Goal: Task Accomplishment & Management: Complete application form

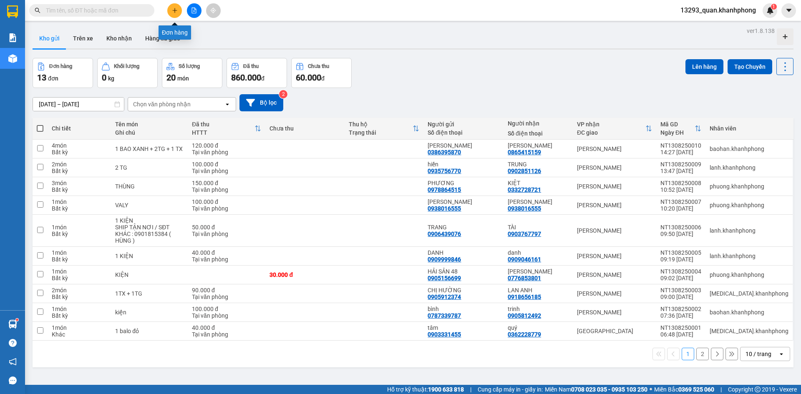
click at [172, 12] on icon "plus" at bounding box center [175, 11] width 6 height 6
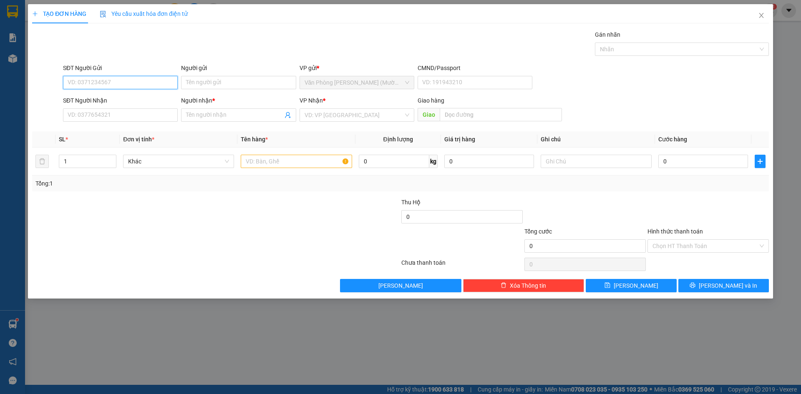
click at [167, 83] on input "SĐT Người Gửi" at bounding box center [120, 82] width 115 height 13
click at [123, 83] on input "0867182935" at bounding box center [120, 82] width 115 height 13
type input "0867182935"
click at [223, 84] on input "Người gửi" at bounding box center [238, 82] width 115 height 13
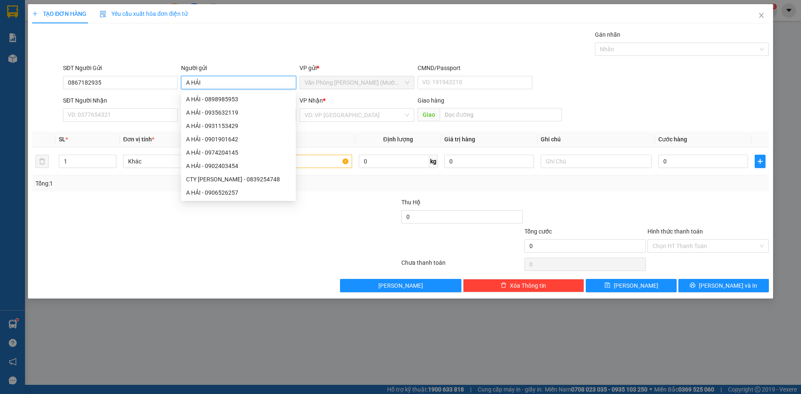
type input "A HẢI"
click at [204, 28] on div "TẠO ĐƠN HÀNG Yêu cầu xuất hóa đơn điện tử Transit Pickup Surcharge Ids Transit …" at bounding box center [400, 148] width 737 height 288
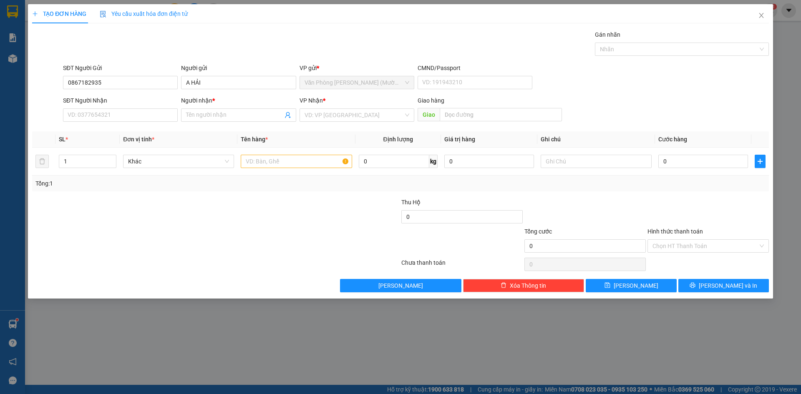
click at [131, 122] on div "SĐT Người Nhận VD: 0377654321" at bounding box center [120, 110] width 115 height 29
click at [131, 120] on input "SĐT Người Nhận" at bounding box center [120, 114] width 115 height 13
type input "0765894629"
click at [197, 114] on input "Người nhận *" at bounding box center [234, 115] width 96 height 9
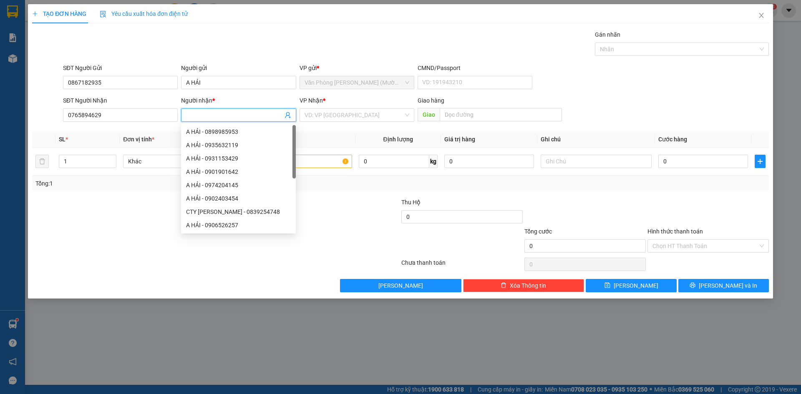
click at [198, 114] on input "Người nhận *" at bounding box center [234, 115] width 96 height 9
type input "VY"
click at [357, 112] on input "search" at bounding box center [354, 115] width 99 height 13
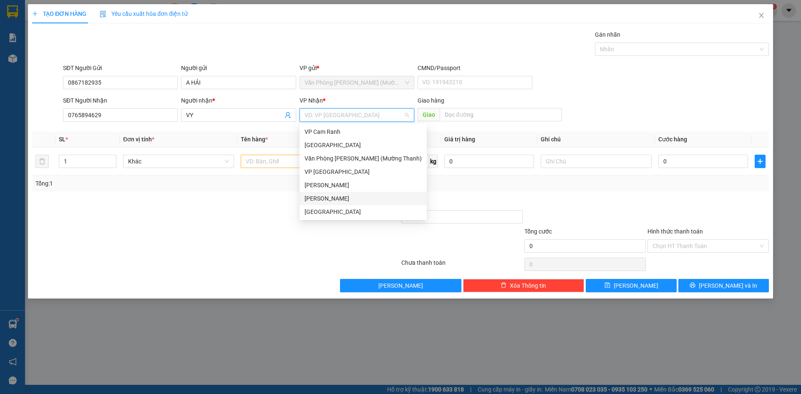
click at [345, 195] on div "[PERSON_NAME]" at bounding box center [363, 198] width 117 height 9
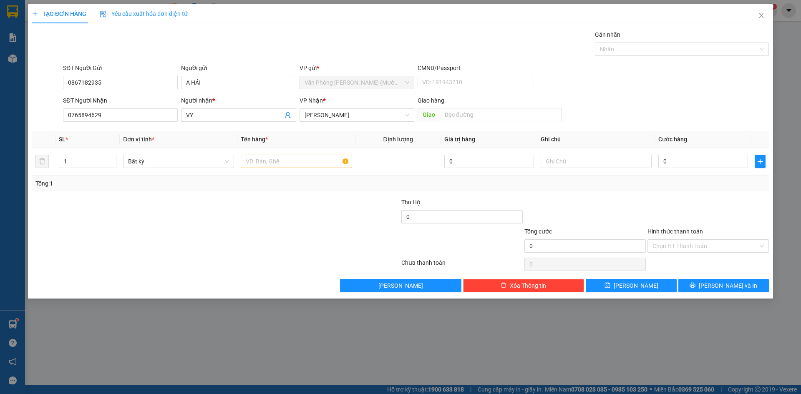
click at [631, 99] on div "SĐT Người Nhận 0765894629 Người nhận * VY VP Nhận * [PERSON_NAME] hàng Giao" at bounding box center [415, 110] width 709 height 29
click at [302, 160] on input "text" at bounding box center [296, 161] width 111 height 13
type input "1 TX"
click at [669, 97] on div "SĐT Người Nhận 0765894629 Người nhận * VY VP Nhận * [PERSON_NAME] hàng Giao" at bounding box center [415, 110] width 709 height 29
click at [675, 156] on input "0" at bounding box center [703, 161] width 90 height 13
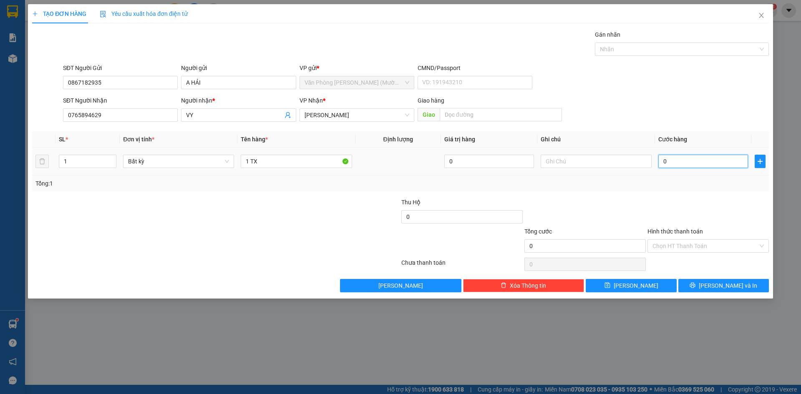
type input "2"
type input "20"
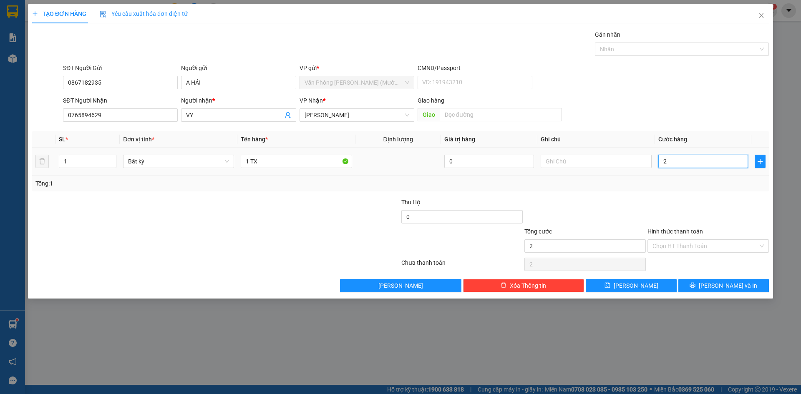
type input "20"
type input "20.000"
click at [665, 87] on div "SĐT Người Gửi 0867182935 Người gửi A HẢI VP gửi * Văn Phòng [PERSON_NAME] ([PER…" at bounding box center [415, 77] width 709 height 29
click at [692, 199] on div at bounding box center [708, 212] width 123 height 29
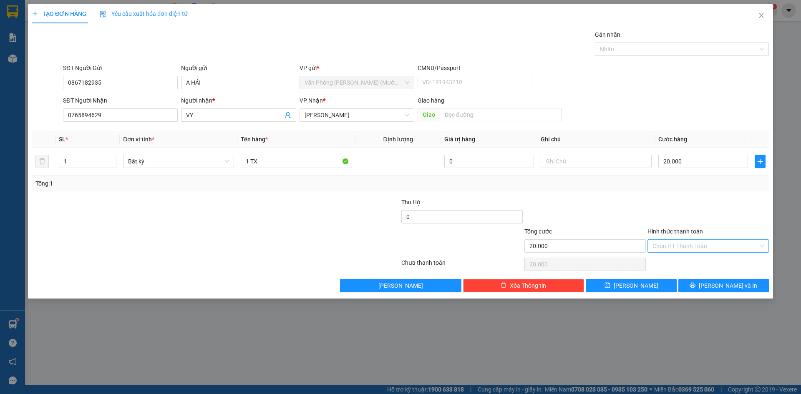
click at [692, 241] on input "Hình thức thanh toán" at bounding box center [706, 246] width 106 height 13
click at [699, 263] on div "Tại văn phòng" at bounding box center [708, 262] width 111 height 9
type input "0"
click at [708, 217] on div at bounding box center [708, 212] width 123 height 29
click at [725, 284] on span "[PERSON_NAME] và In" at bounding box center [728, 285] width 58 height 9
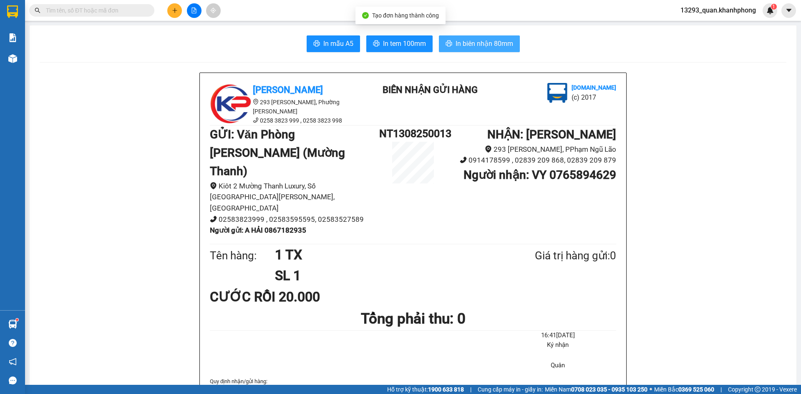
click at [509, 45] on span "In biên nhận 80mm" at bounding box center [485, 43] width 58 height 10
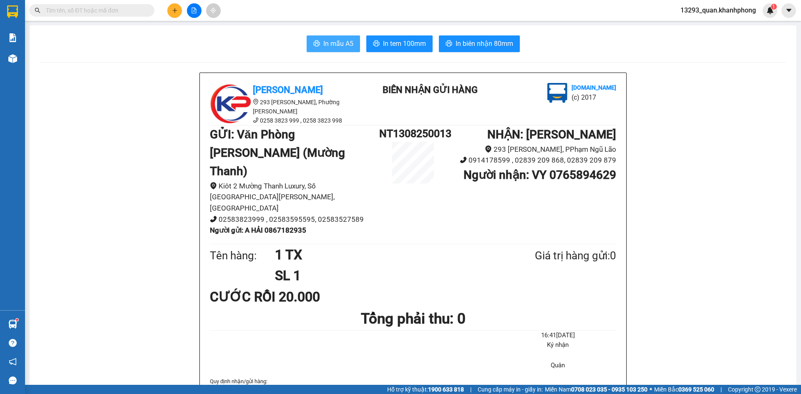
click at [339, 41] on span "In mẫu A5" at bounding box center [338, 43] width 30 height 10
click at [485, 43] on span "In biên nhận 80mm" at bounding box center [485, 43] width 58 height 10
click at [342, 43] on span "In mẫu A5" at bounding box center [338, 43] width 30 height 10
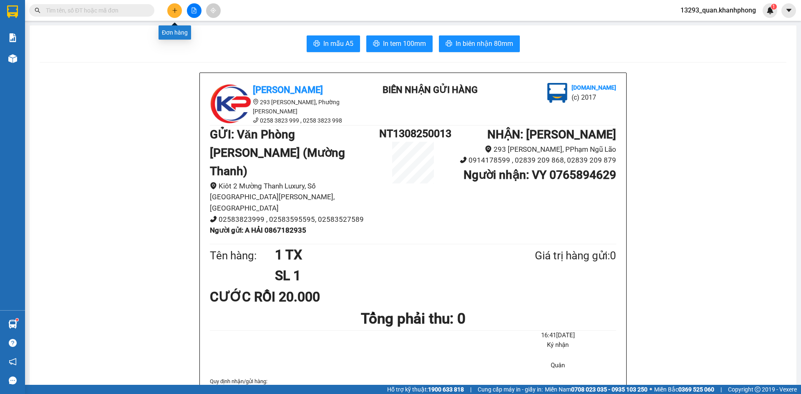
click at [174, 13] on button at bounding box center [174, 10] width 15 height 15
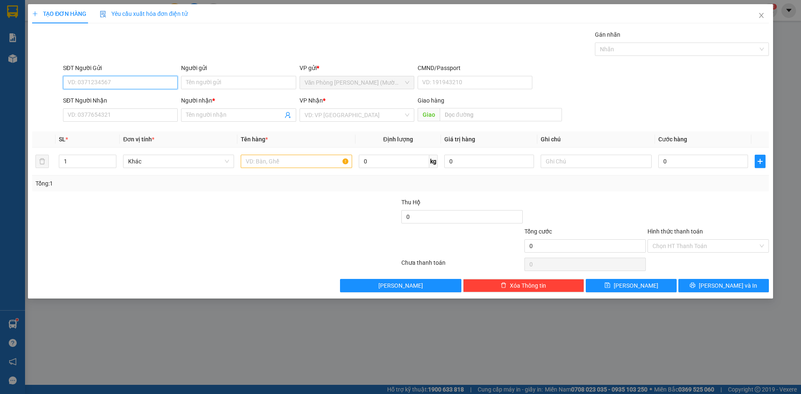
click at [164, 86] on input "SĐT Người Gửi" at bounding box center [120, 82] width 115 height 13
click at [164, 85] on input "SĐT Người Gửi" at bounding box center [120, 82] width 115 height 13
type input "0772577300"
click at [242, 42] on div "Gói vận chuyển * Tiêu chuẩn Gán nhãn Nhãn" at bounding box center [415, 44] width 709 height 29
click at [230, 86] on input "Người gửi" at bounding box center [238, 82] width 115 height 13
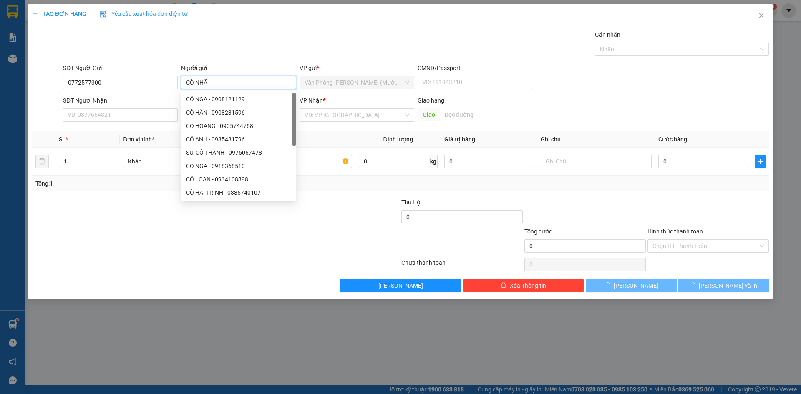
type input "CÔ NHÃ"
click at [219, 31] on div "Gói vận chuyển * Tiêu chuẩn Gán nhãn Nhãn" at bounding box center [415, 44] width 709 height 29
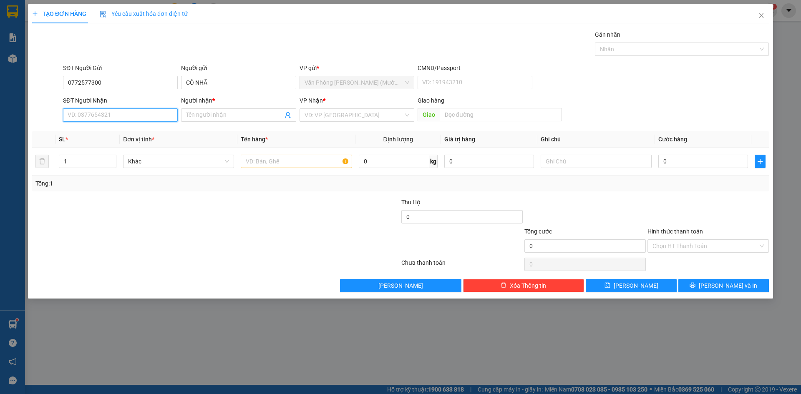
click at [126, 116] on input "SĐT Người Nhận" at bounding box center [120, 114] width 115 height 13
click at [127, 114] on input "SĐT Người Nhận" at bounding box center [120, 114] width 115 height 13
click at [215, 108] on span at bounding box center [238, 114] width 115 height 13
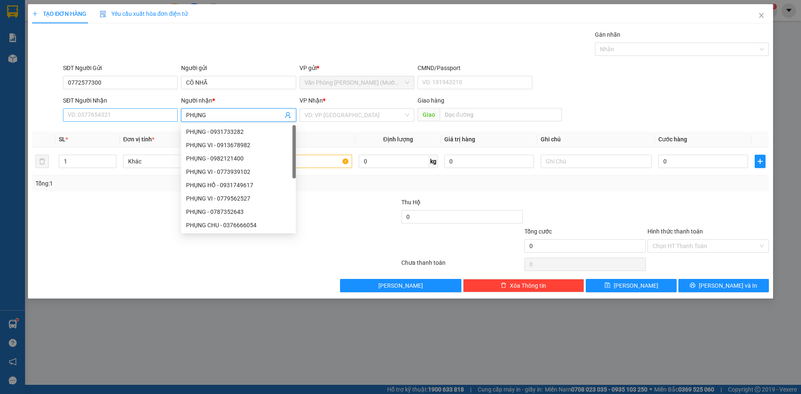
type input "PHỤNG"
click at [102, 113] on input "SĐT Người Nhận" at bounding box center [120, 114] width 115 height 13
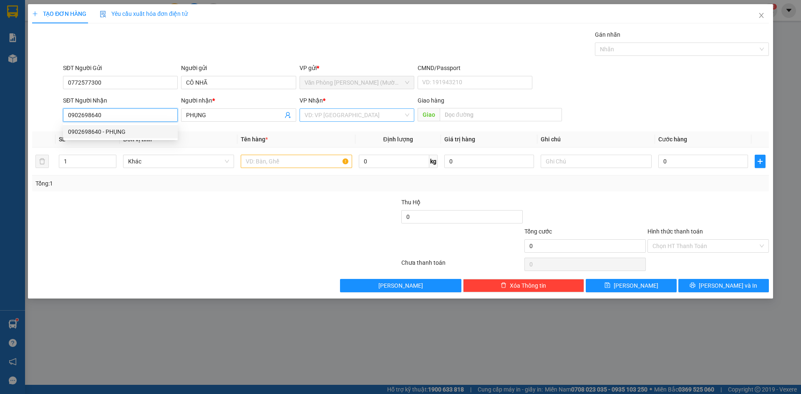
type input "0902698640"
click at [332, 116] on input "search" at bounding box center [354, 115] width 99 height 13
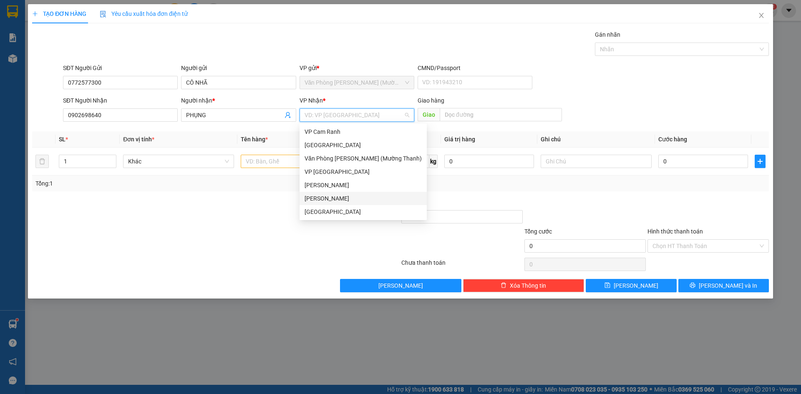
click at [321, 198] on div "[PERSON_NAME]" at bounding box center [363, 198] width 117 height 9
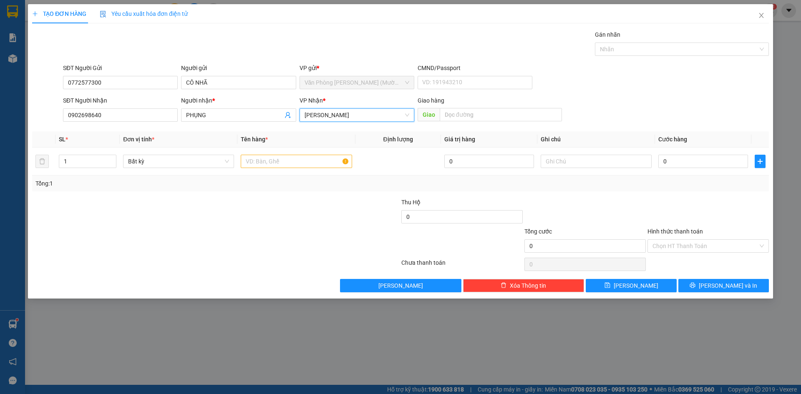
click at [603, 99] on div "SĐT Người Nhận 0902698640 Người nhận * PHỤNG VP Nhận * [PERSON_NAME] Lão [PERSO…" at bounding box center [415, 110] width 709 height 29
click at [299, 162] on input "text" at bounding box center [296, 161] width 111 height 13
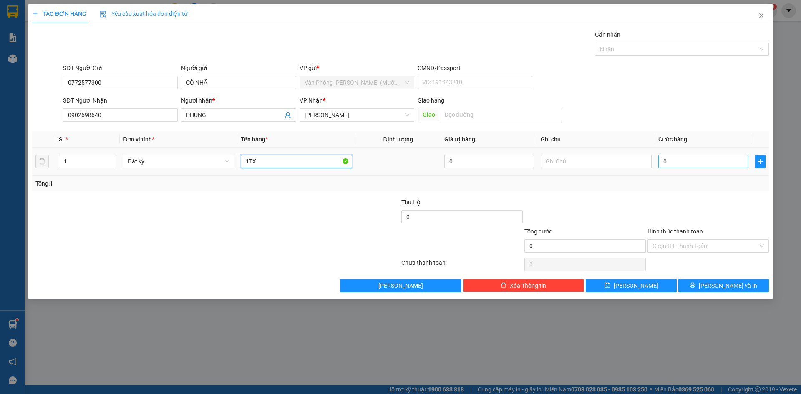
type input "1TX"
click at [696, 160] on input "0" at bounding box center [703, 161] width 90 height 13
type input "3"
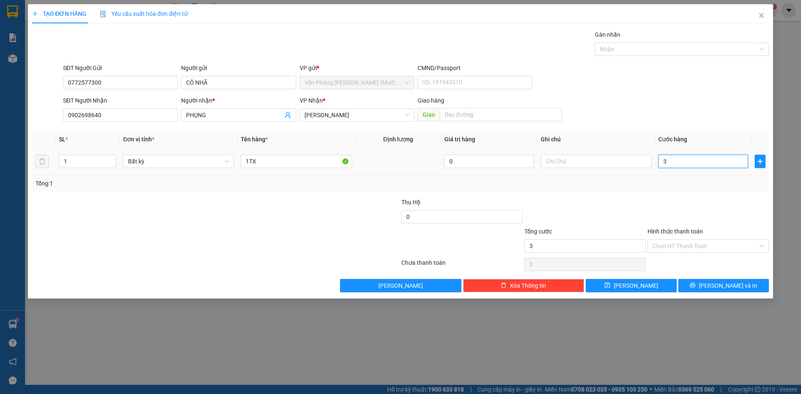
type input "30"
type input "30.000"
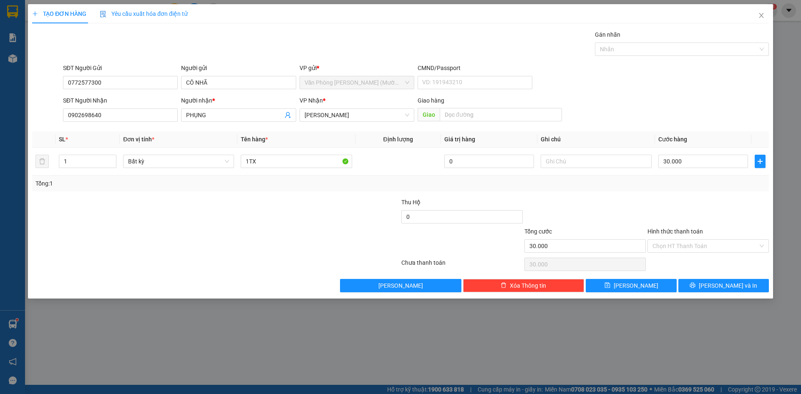
click at [700, 92] on div "SĐT Người Gửi 0772577300 Người gửi CÔ NHÃ VP gửi * Văn Phòng [PERSON_NAME] ([PE…" at bounding box center [415, 77] width 709 height 29
click at [691, 96] on form "SĐT Người Gửi 0772577300 Người gửi CÔ NHÃ VP gửi * Văn Phòng [PERSON_NAME] ([PE…" at bounding box center [400, 94] width 737 height 62
click at [690, 196] on div "Transit Pickup Surcharge Ids Transit Deliver Surcharge Ids Transit Deliver Surc…" at bounding box center [400, 161] width 737 height 262
click at [679, 76] on div "SĐT Người Gửi 0772577300 Người gửi CÔ NHÃ VP gửi * Văn Phòng [PERSON_NAME] ([PE…" at bounding box center [415, 77] width 709 height 29
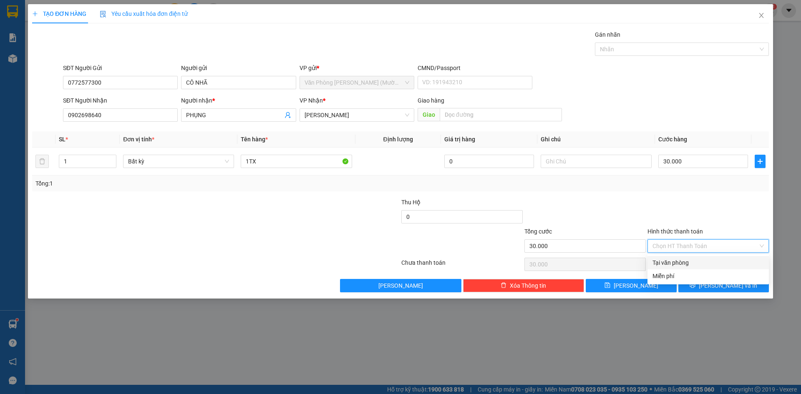
click at [692, 247] on input "Hình thức thanh toán" at bounding box center [706, 246] width 106 height 13
drag, startPoint x: 689, startPoint y: 260, endPoint x: 690, endPoint y: 255, distance: 4.8
click at [689, 260] on div "Tại văn phòng" at bounding box center [708, 262] width 111 height 9
type input "0"
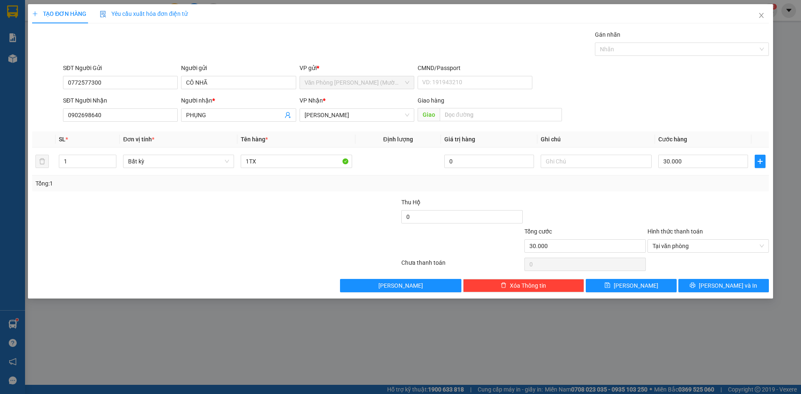
click at [704, 203] on div at bounding box center [708, 212] width 123 height 29
click at [727, 287] on span "[PERSON_NAME] và In" at bounding box center [728, 285] width 58 height 9
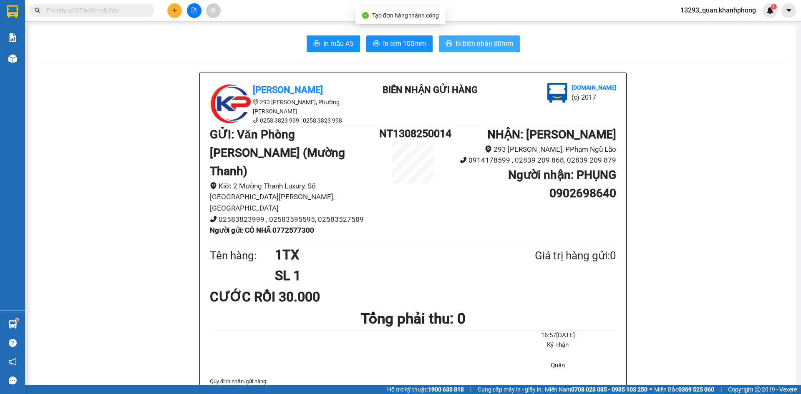
click at [501, 45] on span "In biên nhận 80mm" at bounding box center [485, 43] width 58 height 10
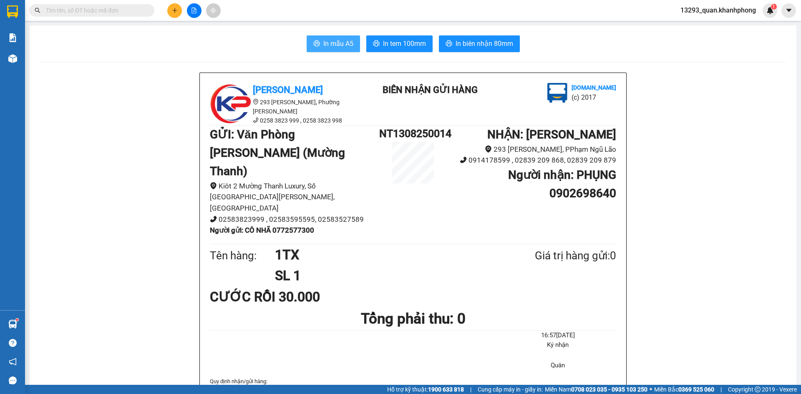
click at [347, 40] on span "In mẫu A5" at bounding box center [338, 43] width 30 height 10
click at [132, 16] on span at bounding box center [91, 10] width 125 height 13
click at [132, 13] on input "text" at bounding box center [95, 10] width 98 height 9
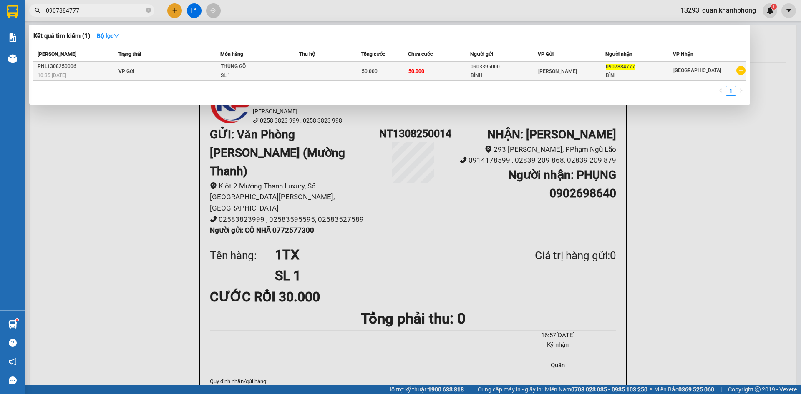
type input "0907884777"
click at [547, 71] on span "[PERSON_NAME]" at bounding box center [557, 71] width 39 height 6
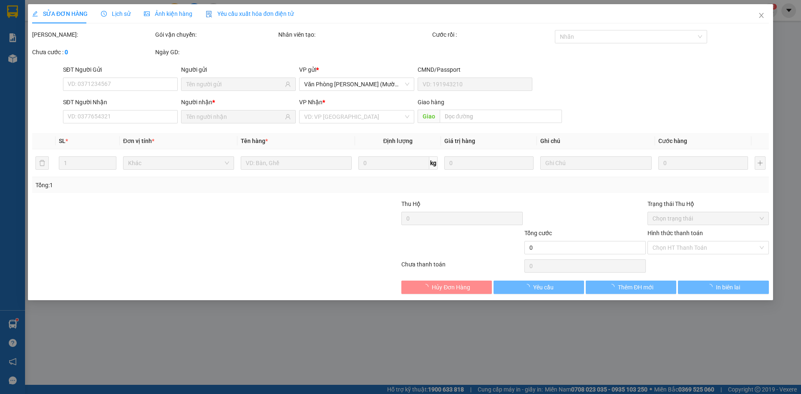
type input "0903395000"
type input "BÌNH"
type input "0907884777"
type input "BÌNH"
type input "50.000"
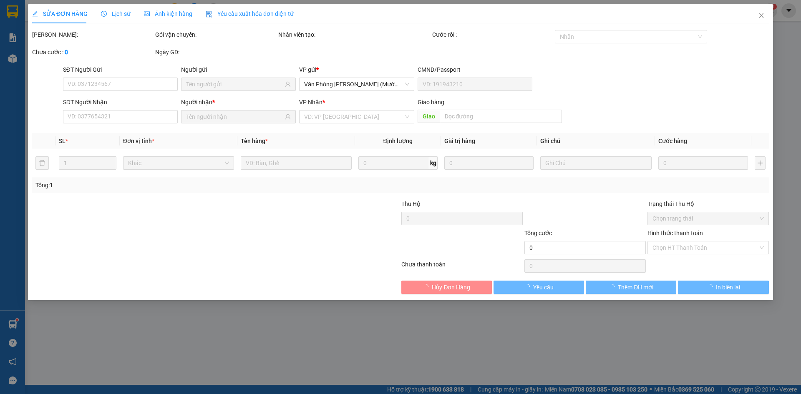
type input "50.000"
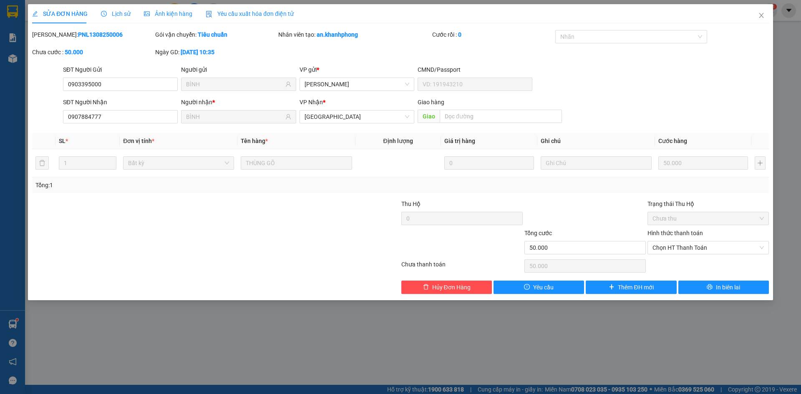
click at [685, 95] on form "SĐT Người Gửi 0903395000 0903395000 Người gửi BÌNH VP gửi * [PERSON_NAME] CMND/…" at bounding box center [400, 96] width 737 height 62
click at [688, 88] on div "SĐT Người Gửi 0903395000 Người gửi BÌNH VP gửi * [PERSON_NAME] CMND/Passport" at bounding box center [415, 79] width 709 height 29
click at [646, 80] on div "SĐT Người Gửi 0903395000 Người gửi BÌNH VP gửi * [PERSON_NAME] CMND/Passport" at bounding box center [415, 79] width 709 height 29
click at [646, 79] on div "SĐT Người Gửi 0903395000 Người gửi BÌNH VP gửi * [PERSON_NAME] CMND/Passport" at bounding box center [415, 79] width 709 height 29
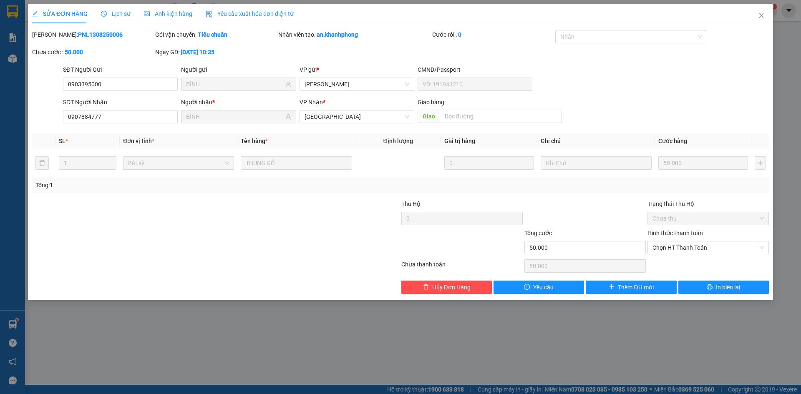
click at [711, 78] on div "SĐT Người Gửi 0903395000 Người gửi BÌNH VP gửi * [PERSON_NAME] CMND/Passport" at bounding box center [415, 79] width 709 height 29
click at [719, 96] on form "SĐT Người Gửi 0903395000 Người gửi BÌNH VP gửi * [PERSON_NAME] CMND/Passport SĐ…" at bounding box center [400, 96] width 737 height 62
click at [724, 73] on div "SĐT Người Gửi 0903395000 Người gửi BÌNH VP gửi * [PERSON_NAME] CMND/Passport" at bounding box center [415, 79] width 709 height 29
click at [723, 94] on form "SĐT Người Gửi 0903395000 Người gửi BÌNH VP gửi * [PERSON_NAME] CMND/Passport SĐ…" at bounding box center [400, 96] width 737 height 62
click at [722, 74] on div "SĐT Người Gửi 0903395000 Người gửi BÌNH VP gửi * [PERSON_NAME] CMND/Passport" at bounding box center [415, 79] width 709 height 29
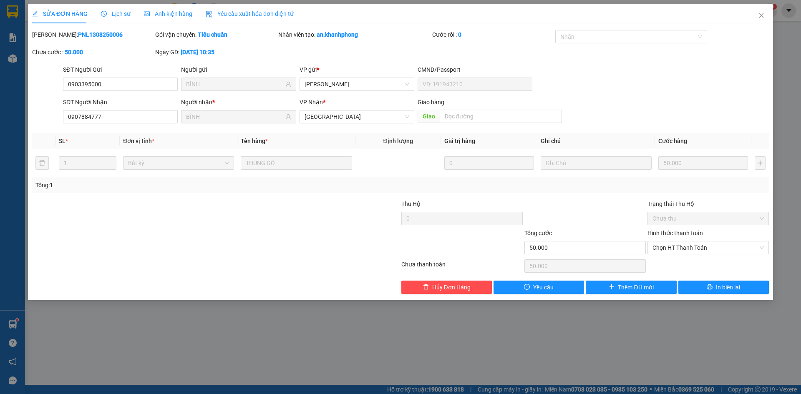
drag, startPoint x: 722, startPoint y: 102, endPoint x: 725, endPoint y: 71, distance: 31.4
click at [722, 100] on div "SĐT Người Nhận 0907884777 Người nhận * BÌNH VP Nhận * [GEOGRAPHIC_DATA] Giao hà…" at bounding box center [415, 112] width 709 height 29
click at [725, 70] on div "SĐT Người Gửi 0903395000 Người gửi BÌNH VP gửi * [PERSON_NAME] CMND/Passport" at bounding box center [415, 79] width 709 height 29
click at [725, 99] on div "SĐT Người Nhận 0907884777 Người nhận * BÌNH VP Nhận * [GEOGRAPHIC_DATA] Giao hà…" at bounding box center [415, 112] width 709 height 29
click at [729, 70] on div "SĐT Người Gửi 0903395000 Người gửi BÌNH VP gửi * [PERSON_NAME] CMND/Passport" at bounding box center [415, 79] width 709 height 29
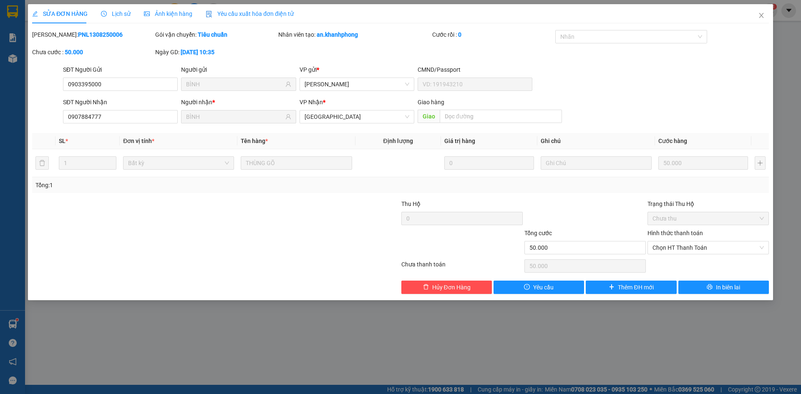
click at [722, 106] on div "SĐT Người Nhận 0907884777 Người nhận * BÌNH VP Nhận * [GEOGRAPHIC_DATA] Giao hà…" at bounding box center [415, 112] width 709 height 29
click at [724, 72] on div "SĐT Người Gửi 0903395000 Người gửi BÌNH VP gửi * [PERSON_NAME] CMND/Passport" at bounding box center [415, 79] width 709 height 29
click at [724, 113] on div "SĐT Người Nhận 0907884777 Người nhận * BÌNH VP Nhận * [GEOGRAPHIC_DATA] Giao hà…" at bounding box center [415, 112] width 709 height 29
click at [733, 61] on div "[PERSON_NAME]: PNL1308250006 Gói vận chuyển: Tiêu chuẩn Nhân viên tạo: an.khanh…" at bounding box center [400, 47] width 739 height 35
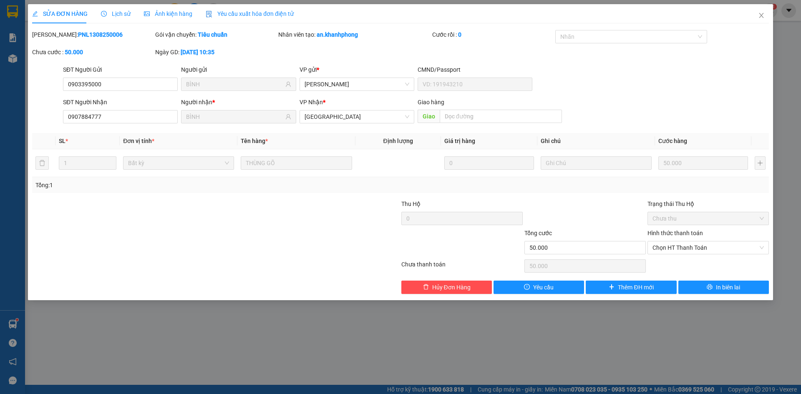
drag, startPoint x: 736, startPoint y: 73, endPoint x: 734, endPoint y: 103, distance: 29.3
click at [737, 73] on div "SĐT Người Gửi 0903395000 Người gửi BÌNH VP gửi * [PERSON_NAME] CMND/Passport" at bounding box center [415, 79] width 709 height 29
click at [732, 112] on div "SĐT Người Nhận 0907884777 Người nhận * BÌNH VP Nhận * [GEOGRAPHIC_DATA] Giao hà…" at bounding box center [415, 112] width 709 height 29
click at [734, 70] on div "SĐT Người Gửi 0903395000 Người gửi BÌNH VP gửi * [PERSON_NAME] CMND/Passport" at bounding box center [415, 79] width 709 height 29
click at [686, 85] on div "SĐT Người Gửi 0903395000 Người gửi BÌNH VP gửi * [PERSON_NAME] CMND/Passport" at bounding box center [415, 79] width 709 height 29
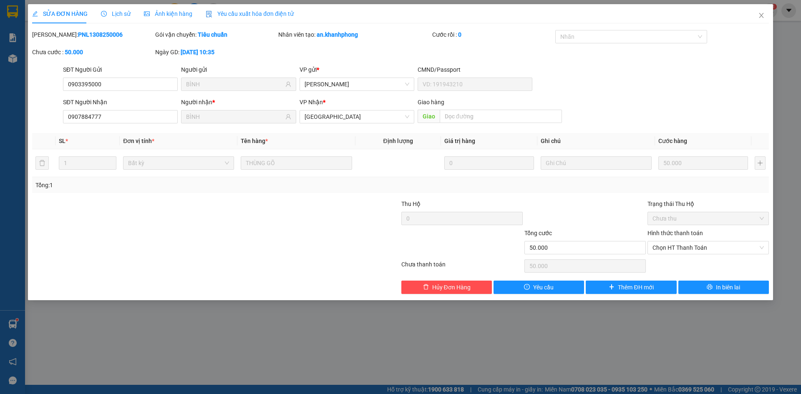
click at [686, 85] on div "SĐT Người Gửi 0903395000 Người gửi BÌNH VP gửi * [PERSON_NAME] CMND/Passport" at bounding box center [415, 79] width 709 height 29
drag, startPoint x: 678, startPoint y: 101, endPoint x: 678, endPoint y: 72, distance: 29.6
click at [678, 98] on div "SĐT Người Nhận 0907884777 Người nhận * BÌNH VP Nhận * [GEOGRAPHIC_DATA] Giao hà…" at bounding box center [415, 112] width 709 height 29
click at [678, 72] on div "SĐT Người Gửi 0903395000 Người gửi BÌNH VP gửi * [PERSON_NAME] CMND/Passport" at bounding box center [415, 79] width 709 height 29
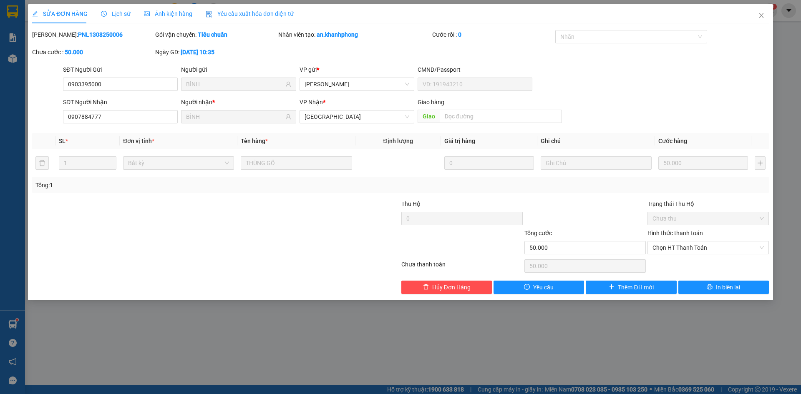
drag, startPoint x: 678, startPoint y: 100, endPoint x: 676, endPoint y: 71, distance: 29.3
click at [678, 96] on form "SĐT Người Gửi 0903395000 Người gửi BÌNH VP gửi * [PERSON_NAME] CMND/Passport SĐ…" at bounding box center [400, 96] width 737 height 62
click at [676, 71] on div "SĐT Người Gửi 0903395000 Người gửi BÌNH VP gửi * [PERSON_NAME] CMND/Passport" at bounding box center [415, 79] width 709 height 29
click at [762, 13] on icon "close" at bounding box center [761, 15] width 7 height 7
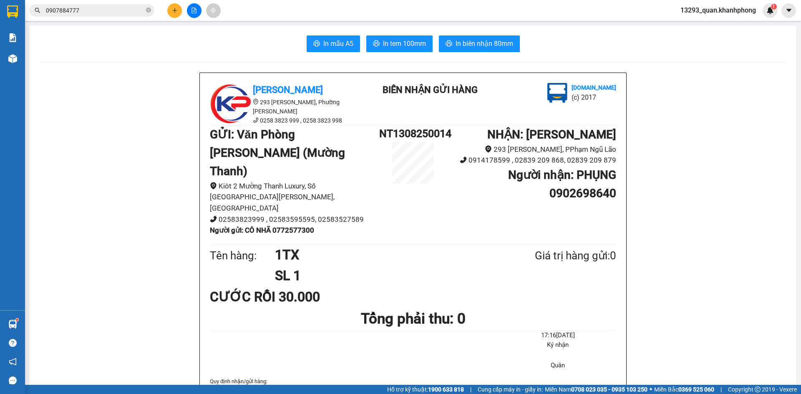
click at [101, 14] on input "0907884777" at bounding box center [95, 10] width 98 height 9
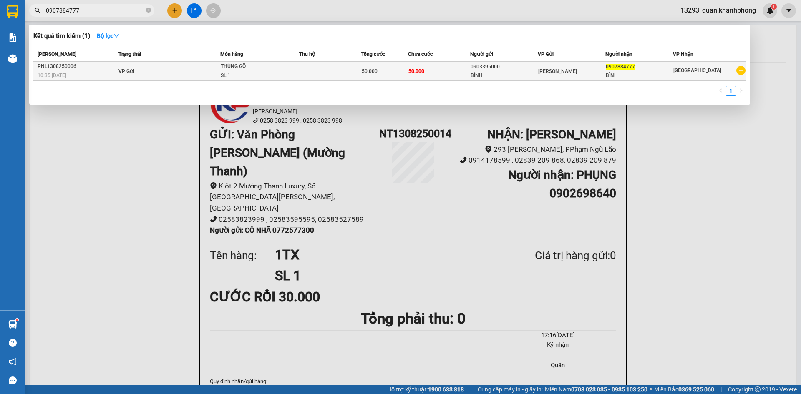
click at [333, 74] on td at bounding box center [330, 71] width 62 height 19
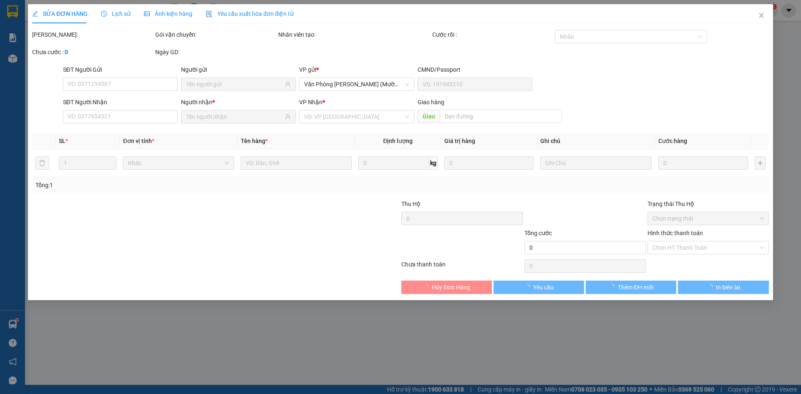
type input "0903395000"
type input "BÌNH"
type input "0907884777"
type input "BÌNH"
type input "50.000"
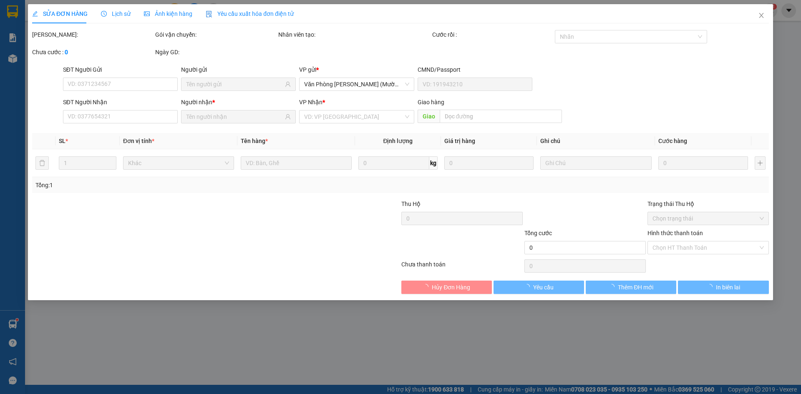
type input "50.000"
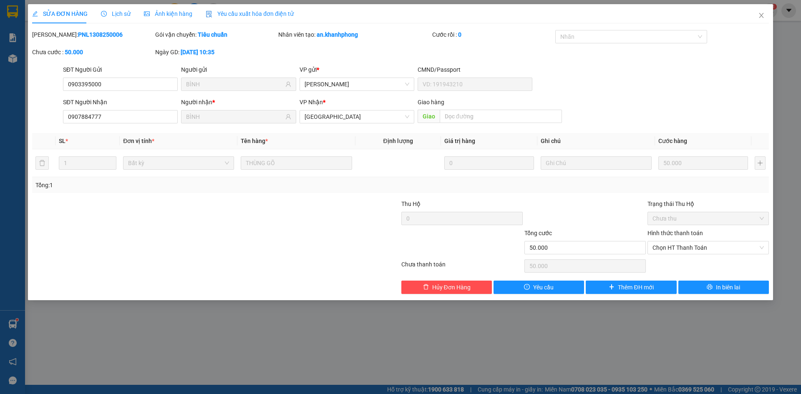
click at [711, 74] on div "SĐT Người Gửi 0903395000 0903395000 Người gửi BÌNH VP gửi * [PERSON_NAME] Lão C…" at bounding box center [415, 79] width 709 height 29
click at [758, 14] on icon "close" at bounding box center [761, 15] width 7 height 7
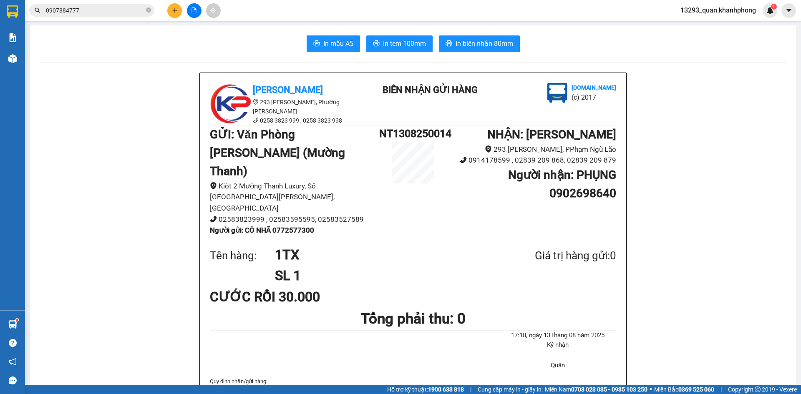
click at [100, 10] on input "0907884777" at bounding box center [95, 10] width 98 height 9
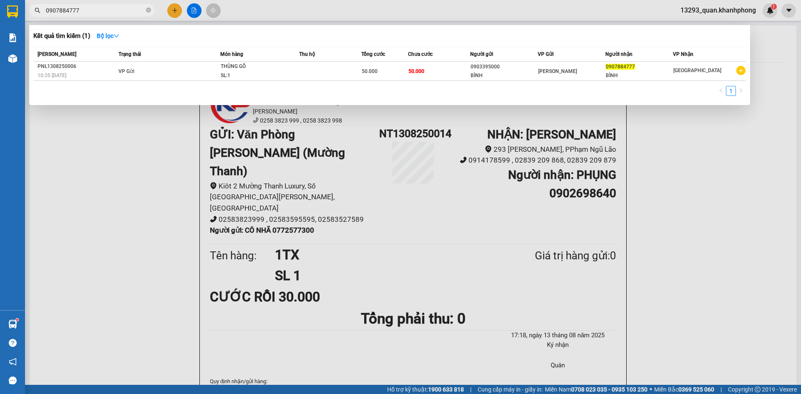
click at [697, 152] on div at bounding box center [400, 197] width 801 height 394
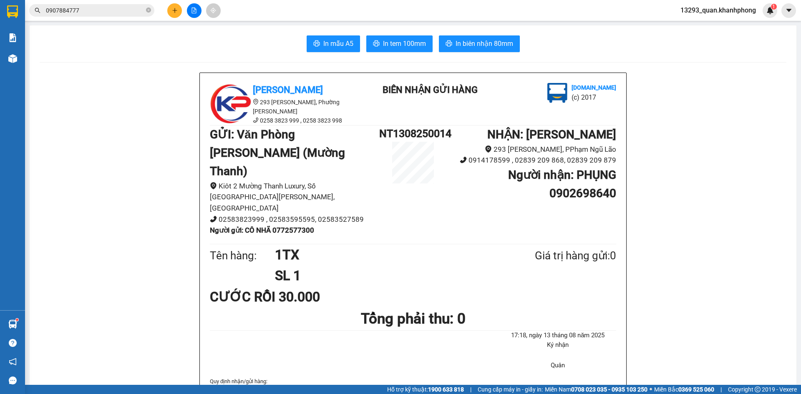
drag, startPoint x: 740, startPoint y: 120, endPoint x: 801, endPoint y: 81, distance: 72.3
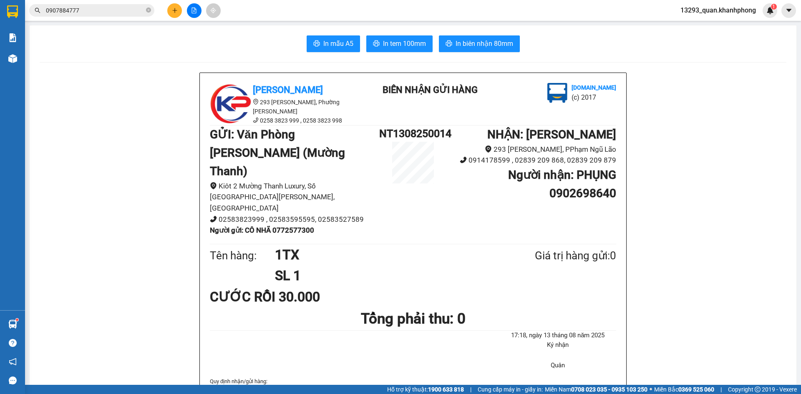
click at [178, 10] on button at bounding box center [174, 10] width 15 height 15
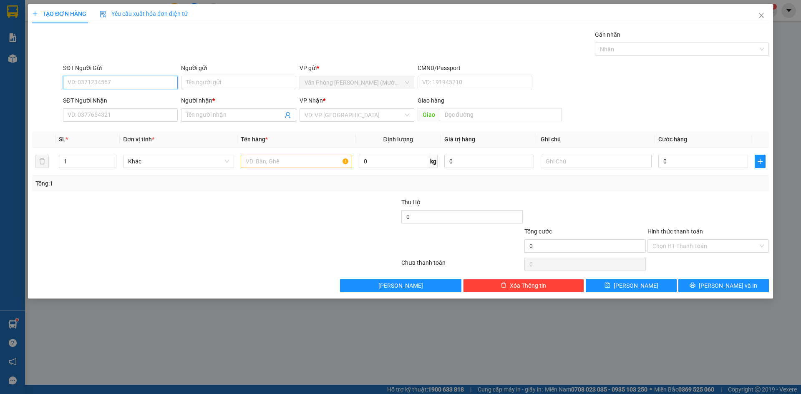
click at [172, 85] on input "SĐT Người Gửi" at bounding box center [120, 82] width 115 height 13
type input "0906585039"
click at [143, 101] on div "0906585039 - TUYỀN" at bounding box center [120, 99] width 105 height 9
type input "TUYỀN"
type input "0906585039"
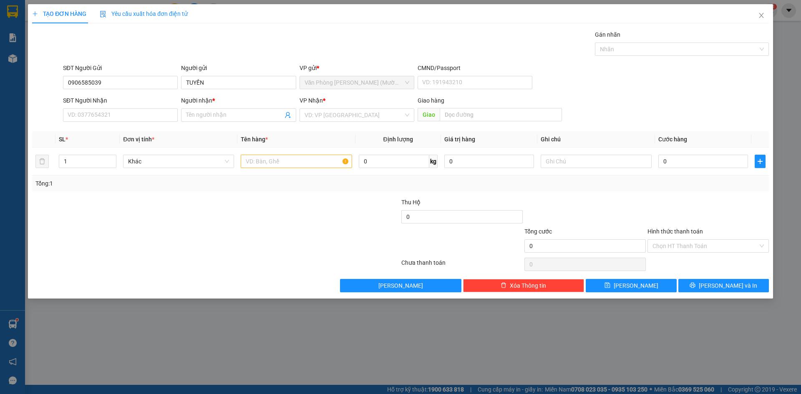
click at [135, 51] on div "Gói vận chuyển * Tiêu chuẩn Gán nhãn Nhãn" at bounding box center [415, 44] width 709 height 29
click at [128, 116] on input "SĐT Người Nhận" at bounding box center [120, 114] width 115 height 13
click at [124, 145] on div "0912066031 - CHIẾN" at bounding box center [120, 145] width 105 height 9
type input "0912066031"
type input "CHIẾN"
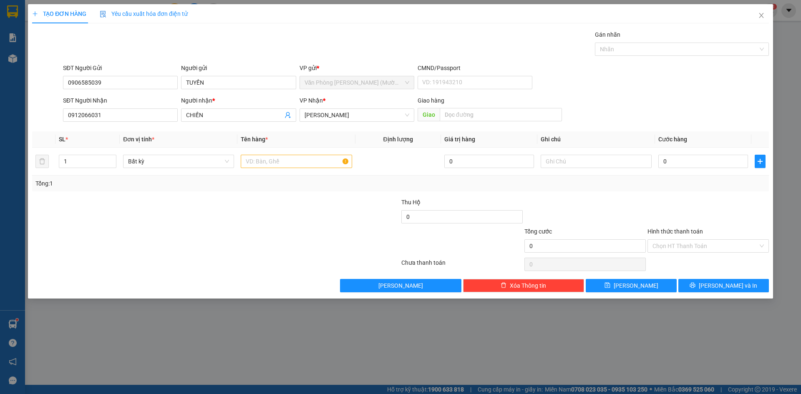
click at [189, 27] on div "TẠO ĐƠN HÀNG Yêu cầu xuất hóa đơn điện tử Transit Pickup Surcharge Ids Transit …" at bounding box center [400, 148] width 737 height 288
click at [266, 160] on input "text" at bounding box center [296, 161] width 111 height 13
type input "1 HS"
click at [684, 92] on div "SĐT Người Gửi 0906585039 Người gửi TUYỀN VP gửi * Văn Phòng [PERSON_NAME] ([PER…" at bounding box center [415, 77] width 709 height 29
click at [700, 156] on input "0" at bounding box center [703, 161] width 90 height 13
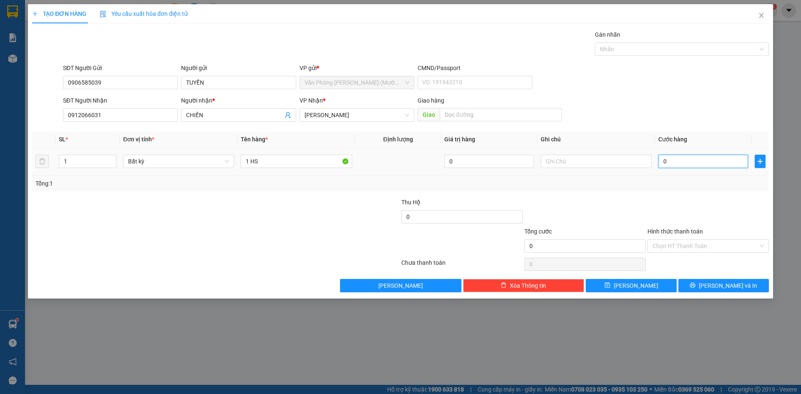
type input "2"
type input "20"
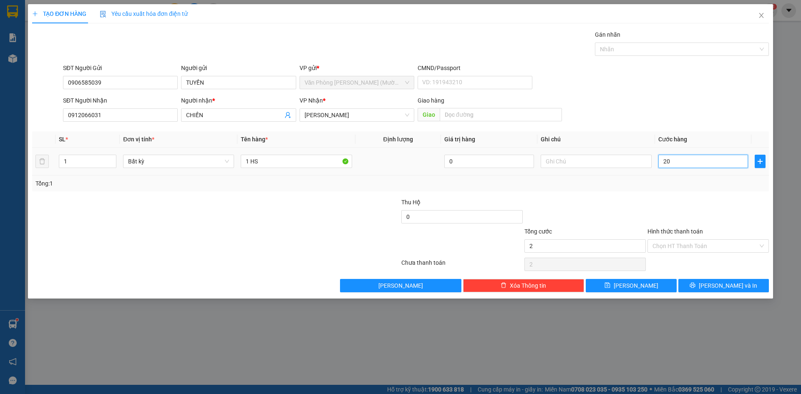
type input "20"
type input "20.000"
click at [718, 105] on div "SĐT Người Nhận 0912066031 Người nhận * CHIẾN VP Nhận * [PERSON_NAME] Lão Giao h…" at bounding box center [415, 110] width 709 height 29
click at [669, 96] on form "SĐT Người Gửi 0906585039 Người gửi TUYỀN VP gửi * Văn Phòng [PERSON_NAME] ([PER…" at bounding box center [400, 94] width 737 height 62
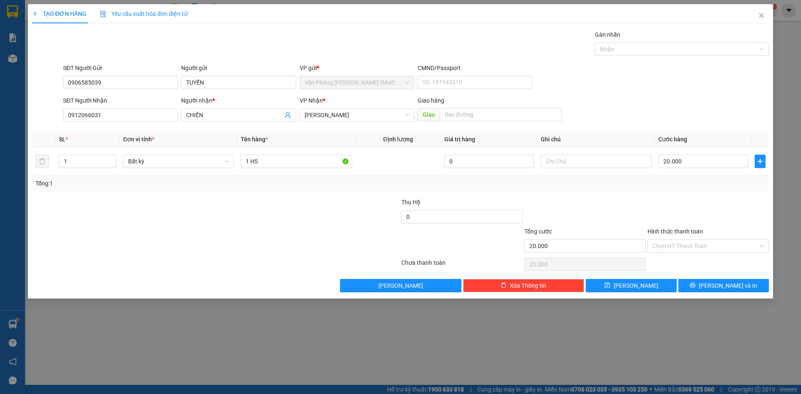
click at [670, 93] on form "SĐT Người Gửi 0906585039 Người gửi TUYỀN VP gửi * Văn Phòng [PERSON_NAME] ([PER…" at bounding box center [400, 94] width 737 height 62
click at [671, 91] on div "SĐT Người Gửi 0906585039 Người gửi TUYỀN VP gửi * Văn Phòng [PERSON_NAME] ([PER…" at bounding box center [415, 77] width 709 height 29
drag, startPoint x: 723, startPoint y: 212, endPoint x: 702, endPoint y: 258, distance: 49.9
click at [722, 214] on div at bounding box center [708, 212] width 123 height 29
click at [704, 252] on input "Hình thức thanh toán" at bounding box center [706, 246] width 106 height 13
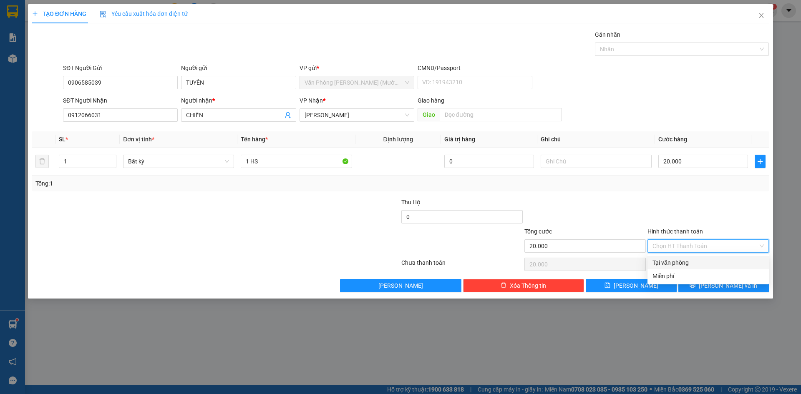
click at [703, 263] on div "Tại văn phòng" at bounding box center [708, 262] width 111 height 9
type input "0"
drag, startPoint x: 727, startPoint y: 212, endPoint x: 751, endPoint y: 227, distance: 28.4
click at [728, 212] on div at bounding box center [708, 212] width 123 height 29
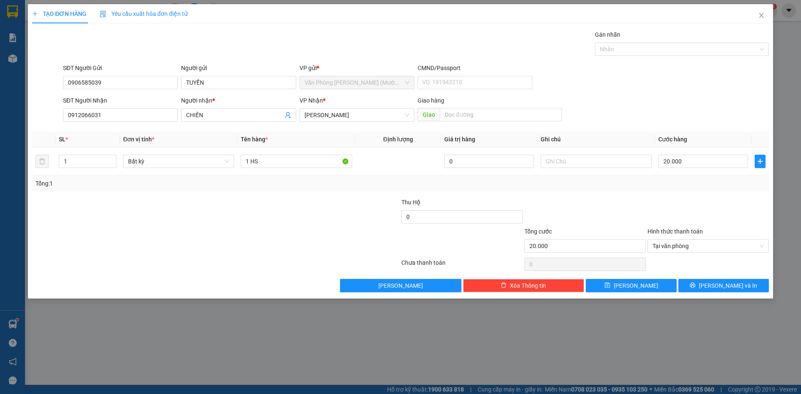
click at [742, 293] on div "TẠO ĐƠN HÀNG Yêu cầu xuất hóa đơn điện tử Transit Pickup Surcharge Ids Transit …" at bounding box center [400, 151] width 745 height 295
click at [742, 291] on button "[PERSON_NAME] và In" at bounding box center [724, 285] width 91 height 13
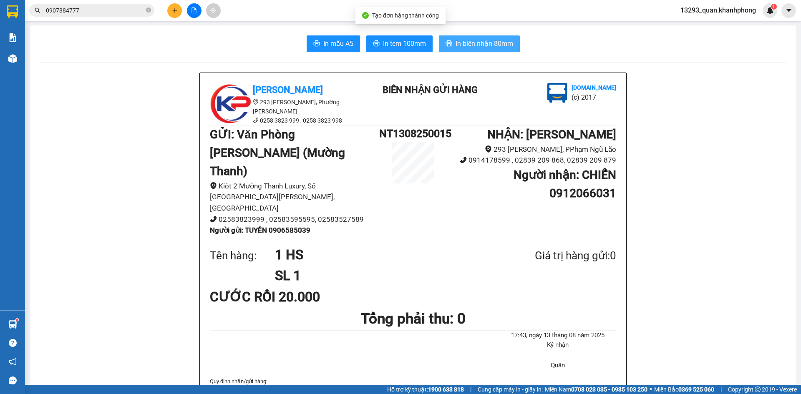
click at [491, 43] on span "In biên nhận 80mm" at bounding box center [485, 43] width 58 height 10
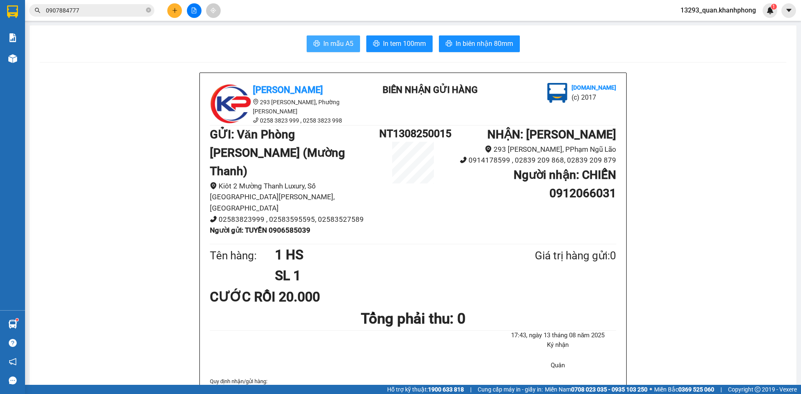
click at [328, 38] on button "In mẫu A5" at bounding box center [333, 43] width 53 height 17
